Goal: Task Accomplishment & Management: Use online tool/utility

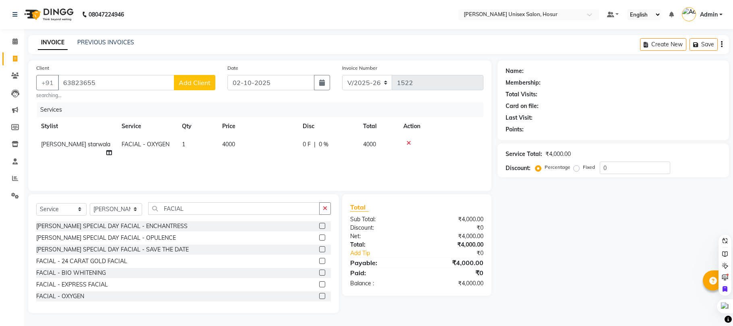
select select "6189"
select select "service"
select select "54020"
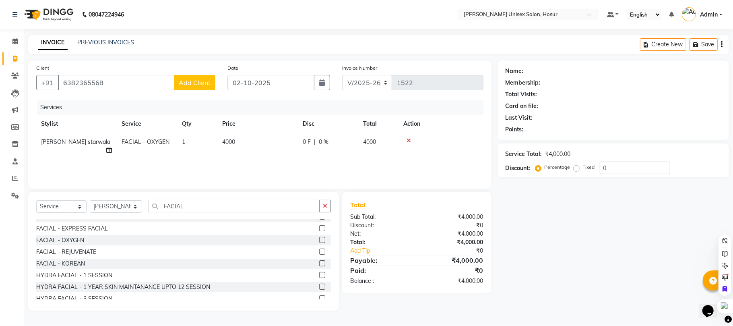
type input "6382365568"
click at [192, 81] on span "Add Client" at bounding box center [195, 83] width 32 height 8
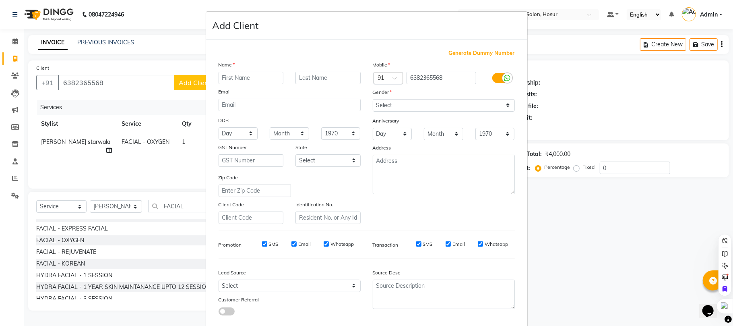
click at [241, 75] on input "text" at bounding box center [251, 78] width 65 height 12
type input "[PERSON_NAME]"
click at [314, 75] on input "text" at bounding box center [328, 78] width 65 height 12
click at [432, 106] on select "Select [DEMOGRAPHIC_DATA] [DEMOGRAPHIC_DATA] Other Prefer Not To Say" at bounding box center [444, 105] width 142 height 12
select select "[DEMOGRAPHIC_DATA]"
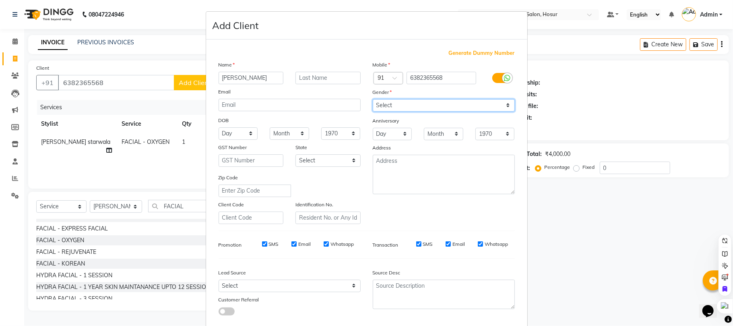
click at [373, 99] on select "Select [DEMOGRAPHIC_DATA] [DEMOGRAPHIC_DATA] Other Prefer Not To Say" at bounding box center [444, 105] width 142 height 12
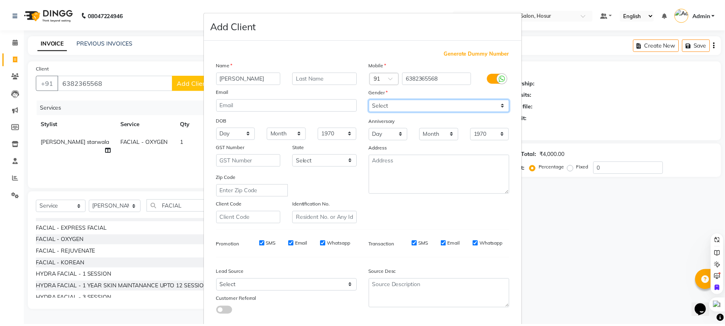
scroll to position [44, 0]
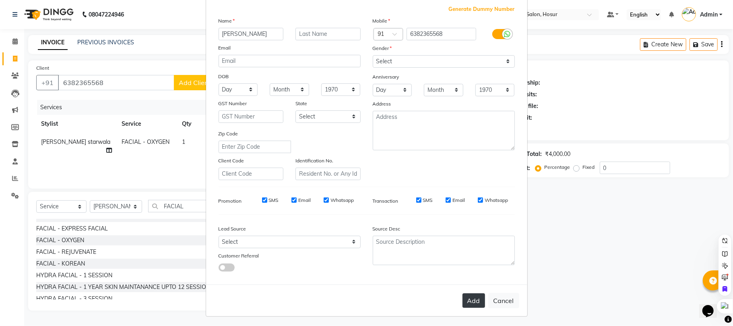
click at [464, 303] on button "Add" at bounding box center [474, 300] width 23 height 14
select select
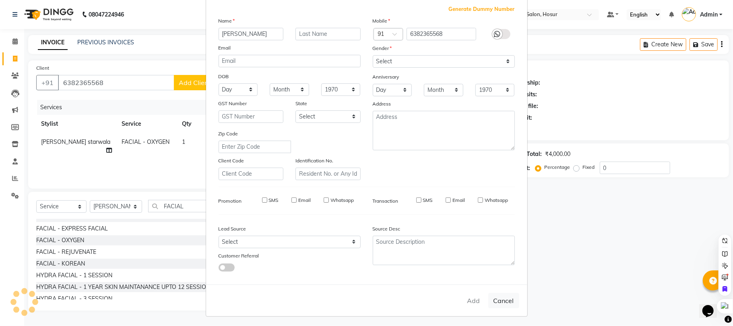
select select
checkbox input "false"
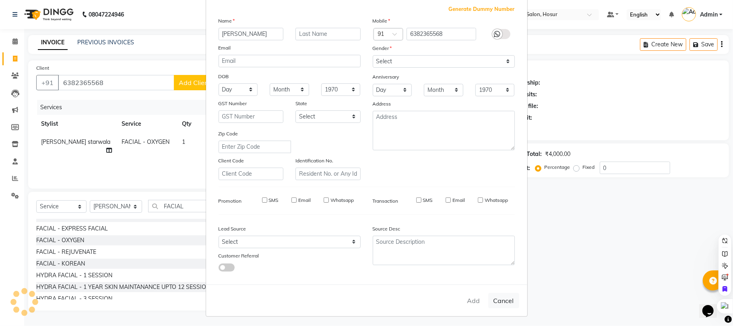
checkbox input "false"
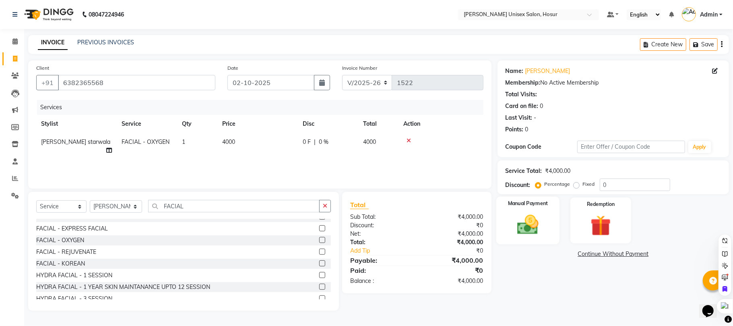
click at [545, 224] on img at bounding box center [527, 224] width 35 height 25
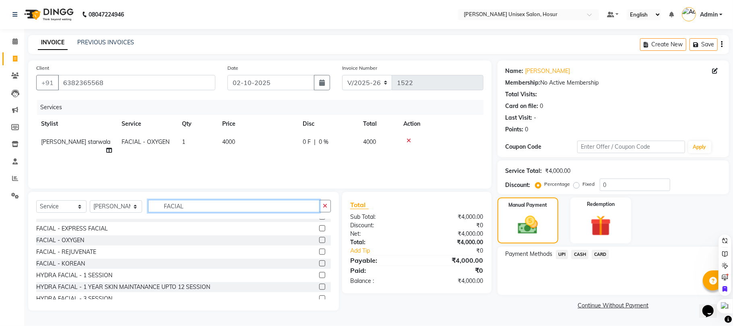
click at [192, 208] on input "FACIAL" at bounding box center [234, 206] width 172 height 12
type input "F"
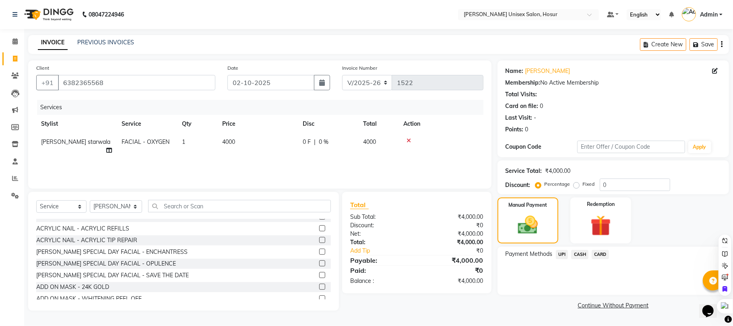
click at [562, 253] on span "UPI" at bounding box center [562, 254] width 12 height 9
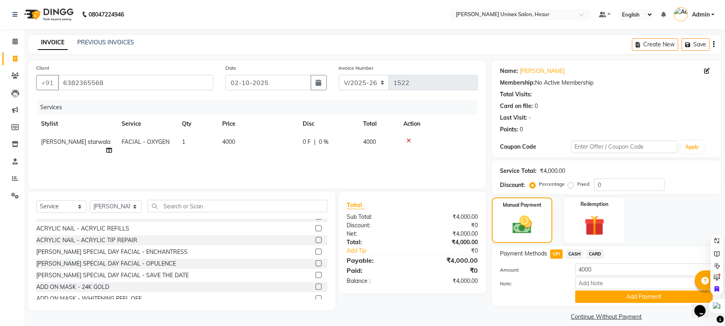
scroll to position [9, 0]
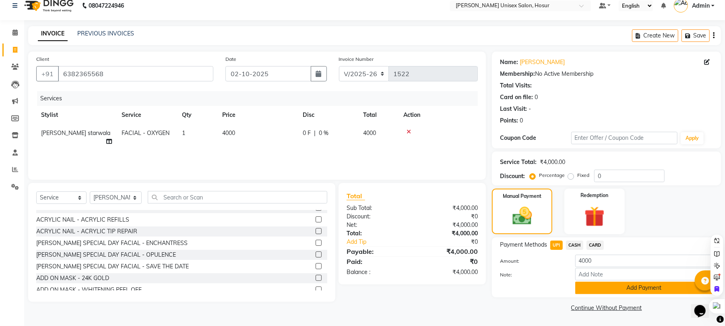
click at [609, 290] on button "Add Payment" at bounding box center [644, 287] width 138 height 12
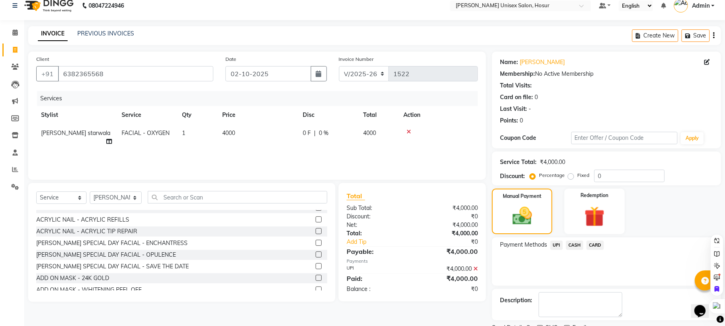
scroll to position [43, 0]
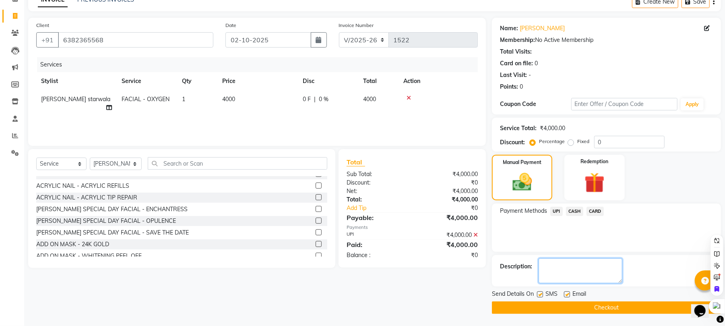
click at [566, 269] on textarea at bounding box center [581, 270] width 84 height 25
type textarea "O3"
click at [591, 306] on button "Checkout" at bounding box center [606, 307] width 229 height 12
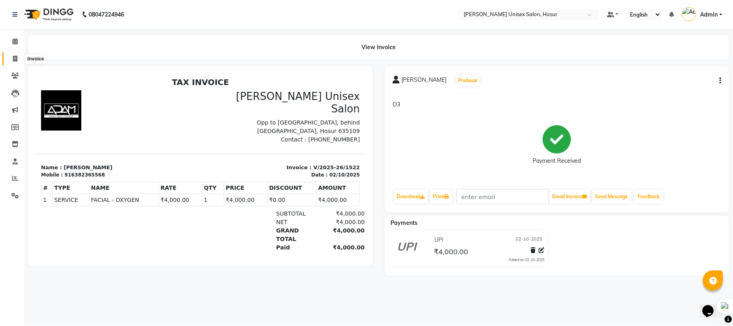
click at [16, 60] on icon at bounding box center [15, 59] width 4 height 6
select select "service"
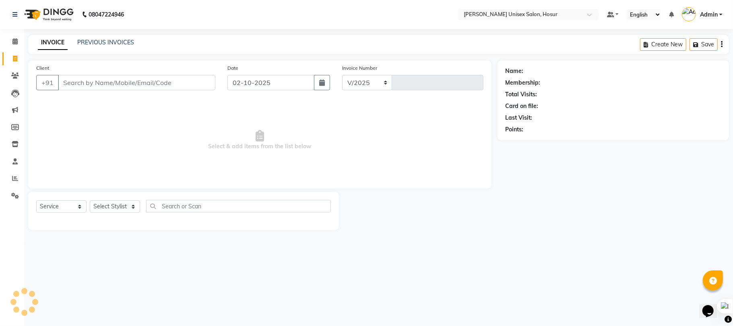
select select "6189"
type input "1523"
